Goal: Transaction & Acquisition: Book appointment/travel/reservation

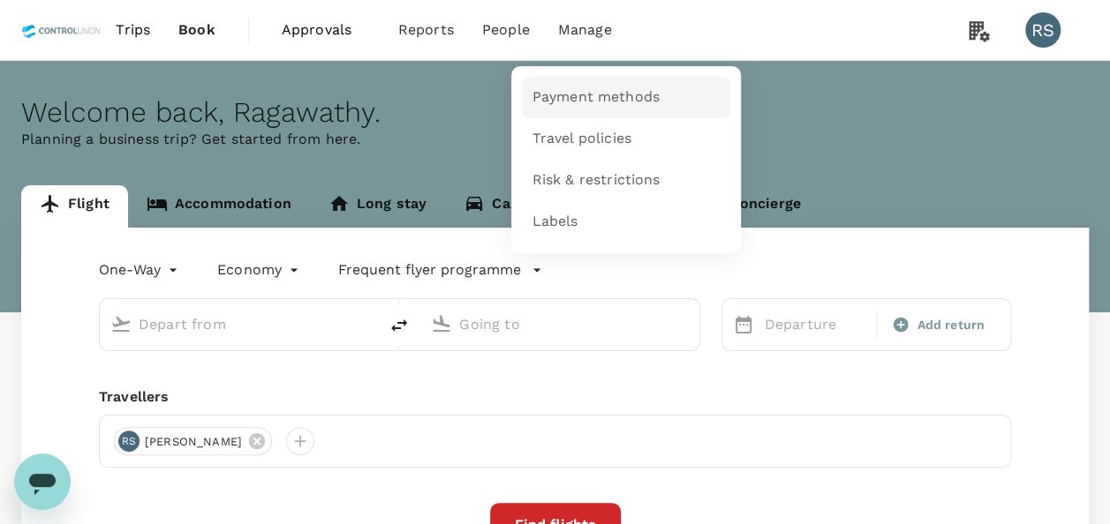
click at [605, 95] on span "Payment methods" at bounding box center [595, 97] width 127 height 20
